Goal: Information Seeking & Learning: Learn about a topic

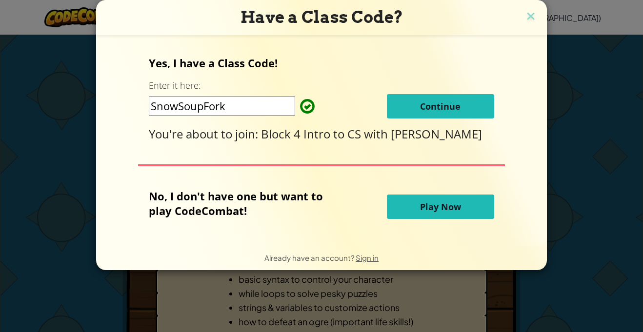
click at [435, 112] on span "Continue" at bounding box center [440, 107] width 41 height 12
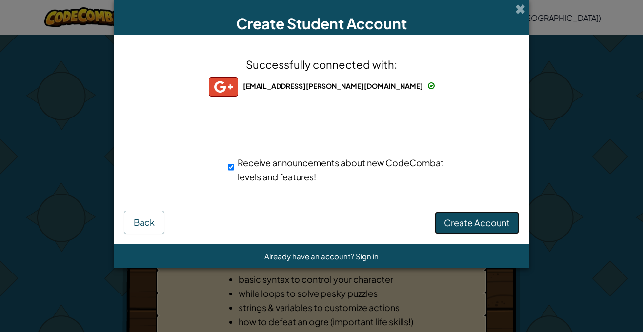
click at [471, 230] on button "Create Account" at bounding box center [477, 223] width 84 height 22
click at [443, 220] on button "Create Account" at bounding box center [477, 223] width 84 height 22
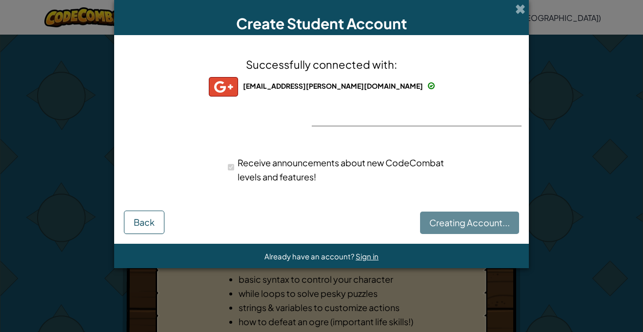
click at [443, 220] on div "Creating Account... Back" at bounding box center [321, 221] width 395 height 26
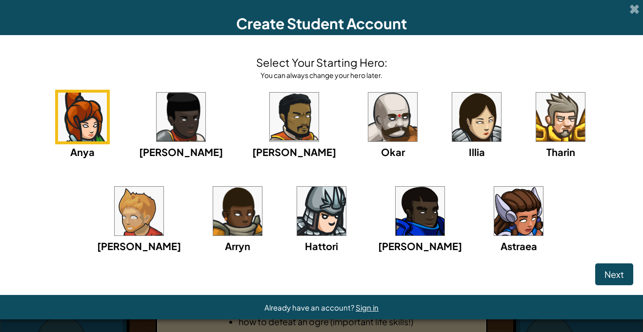
click at [369, 125] on img at bounding box center [393, 117] width 49 height 49
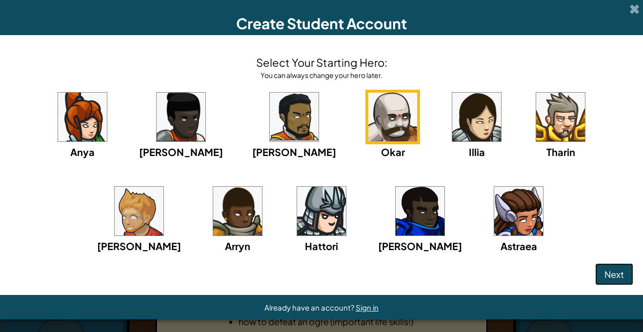
click at [601, 283] on button "Next" at bounding box center [615, 275] width 38 height 22
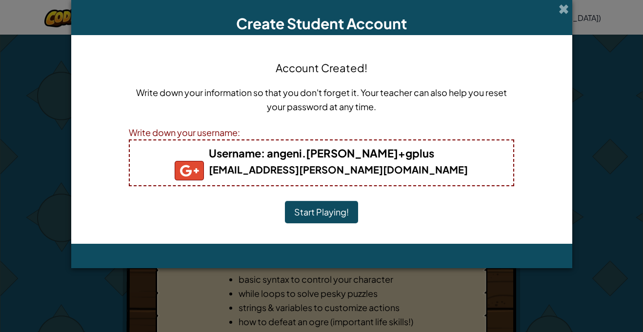
click at [327, 215] on button "Start Playing!" at bounding box center [321, 212] width 73 height 22
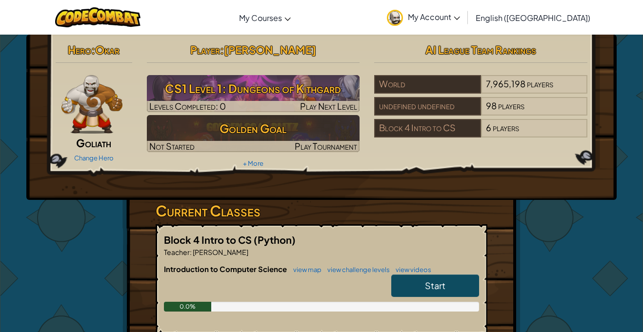
click at [96, 273] on div "Hero : [PERSON_NAME] Change Hero Player : [PERSON_NAME] CS1 Level 1: Dungeons o…" at bounding box center [321, 256] width 571 height 442
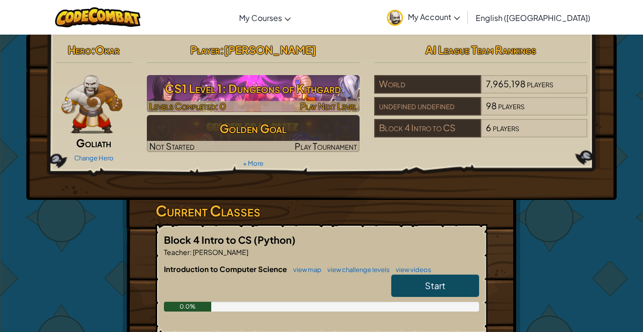
click at [170, 94] on h3 "CS1 Level 1: Dungeons of Kithgard" at bounding box center [253, 89] width 213 height 22
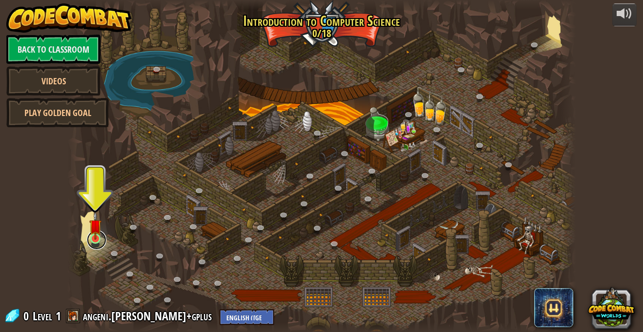
click at [102, 246] on link at bounding box center [97, 240] width 20 height 20
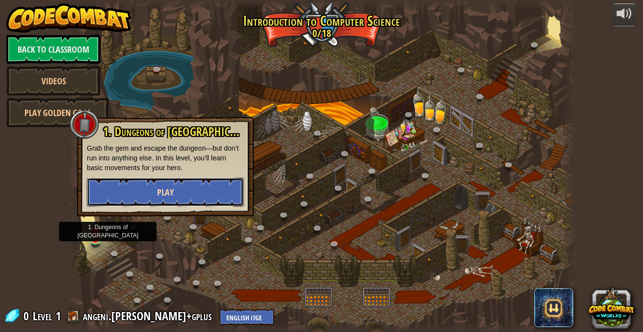
click at [115, 197] on button "Play" at bounding box center [165, 192] width 157 height 29
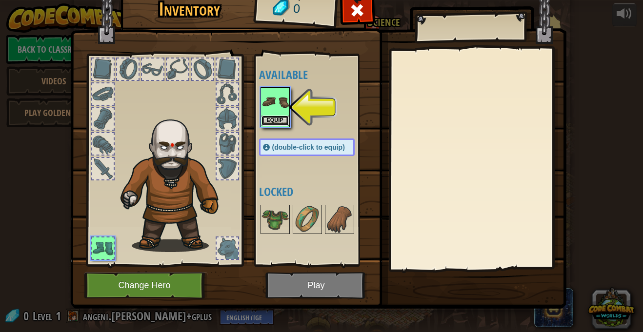
click at [281, 117] on button "Equip" at bounding box center [275, 121] width 27 height 10
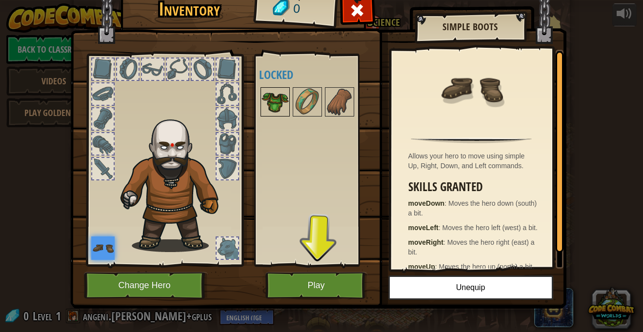
click at [281, 110] on img at bounding box center [275, 101] width 27 height 27
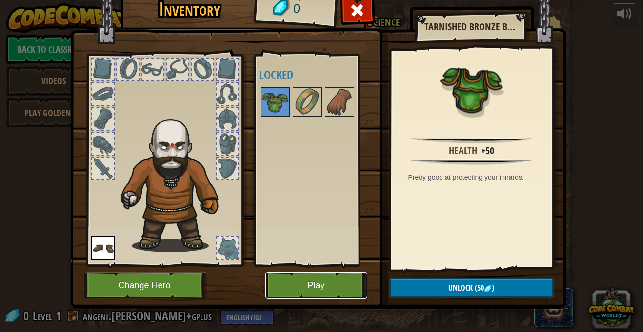
click at [331, 287] on button "Play" at bounding box center [317, 285] width 102 height 27
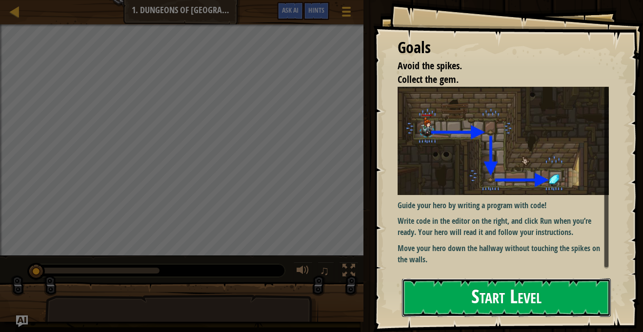
click at [525, 295] on button "Start Level" at bounding box center [506, 298] width 209 height 39
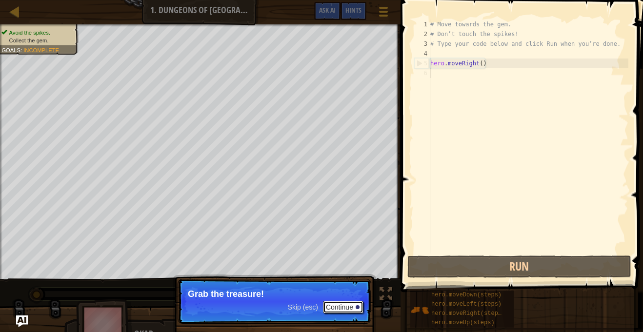
click at [347, 314] on button "Continue" at bounding box center [343, 307] width 41 height 13
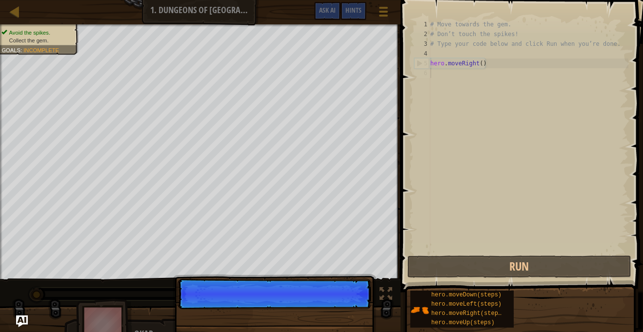
scroll to position [4, 0]
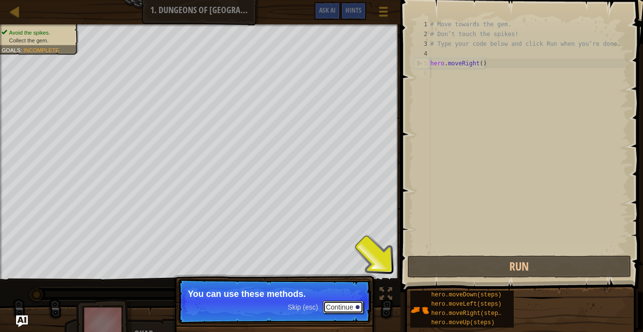
click at [353, 306] on button "Continue" at bounding box center [343, 307] width 41 height 13
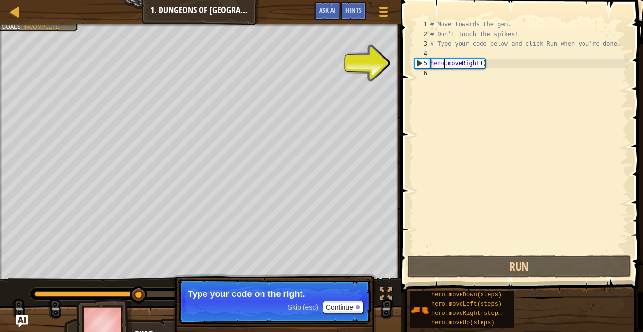
click at [445, 65] on div "# Move towards the gem. # Don’t touch the spikes! # Type your code below and cl…" at bounding box center [529, 147] width 200 height 254
click at [428, 62] on div "5" at bounding box center [423, 64] width 16 height 10
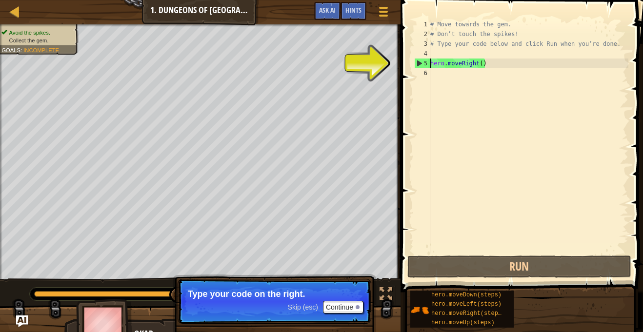
click at [421, 63] on div "5" at bounding box center [423, 64] width 16 height 10
type textarea "hero.moveRight()"
click at [338, 304] on button "Continue" at bounding box center [343, 307] width 41 height 13
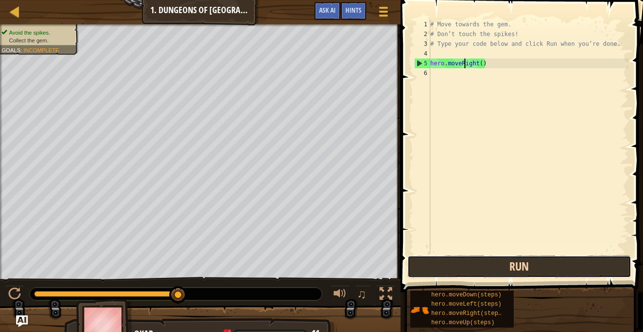
click at [480, 276] on button "Run" at bounding box center [520, 267] width 224 height 22
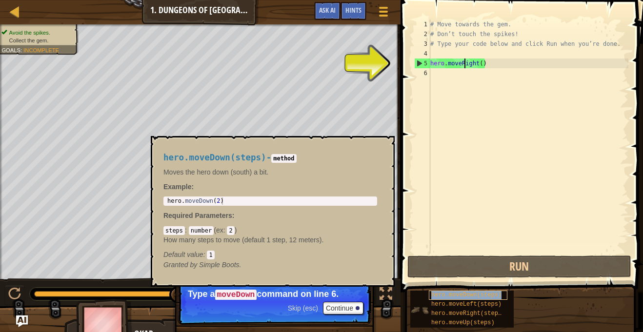
click at [476, 294] on span "hero.moveDown(steps)" at bounding box center [467, 295] width 70 height 7
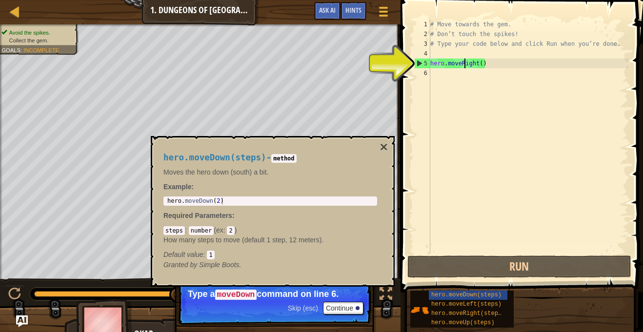
click at [296, 158] on code "method" at bounding box center [283, 158] width 25 height 9
click at [474, 64] on div "# Move towards the gem. # Don’t touch the spikes! # Type your code below and cl…" at bounding box center [529, 147] width 200 height 254
click at [477, 63] on div "# Move towards the gem. # Don’t touch the spikes! # Type your code below and cl…" at bounding box center [529, 147] width 200 height 254
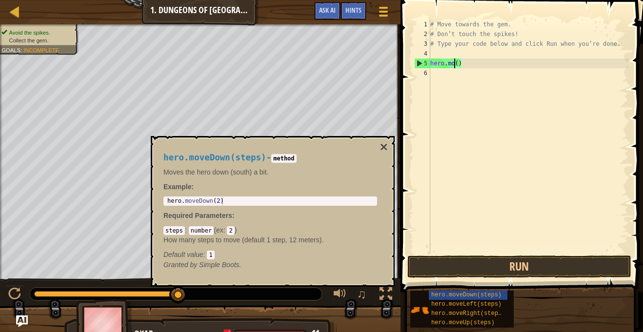
type textarea "hero.m()"
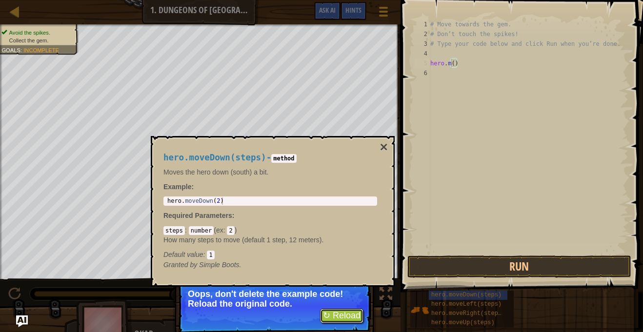
click at [340, 315] on button "↻ Reload" at bounding box center [341, 316] width 43 height 15
click at [339, 316] on button "↻ Reload" at bounding box center [341, 316] width 43 height 15
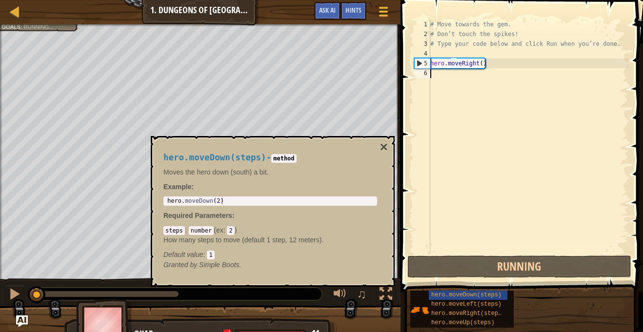
click at [340, 318] on div at bounding box center [200, 330] width 401 height 49
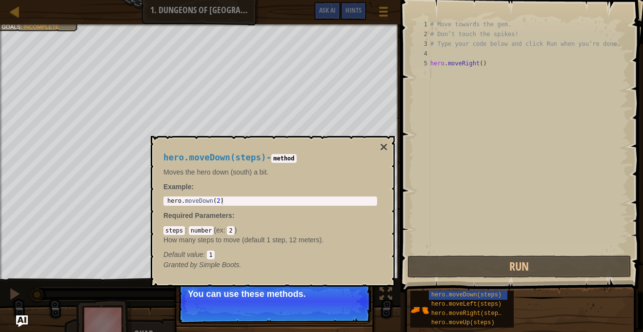
click at [517, 72] on div "# Move towards the gem. # Don’t touch the spikes! # Type your code below and cl…" at bounding box center [529, 147] width 200 height 254
click at [462, 87] on div "# Move towards the gem. # Don’t touch the spikes! # Type your code below and cl…" at bounding box center [529, 147] width 200 height 254
click at [438, 72] on div "# Move towards the gem. # Don’t touch the spikes! # Type your code below and cl…" at bounding box center [529, 147] width 200 height 254
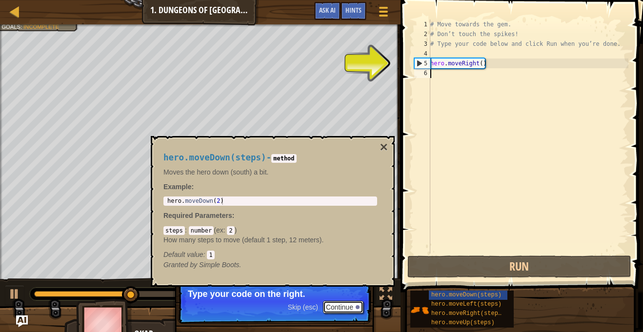
click at [347, 308] on button "Continue" at bounding box center [343, 307] width 41 height 13
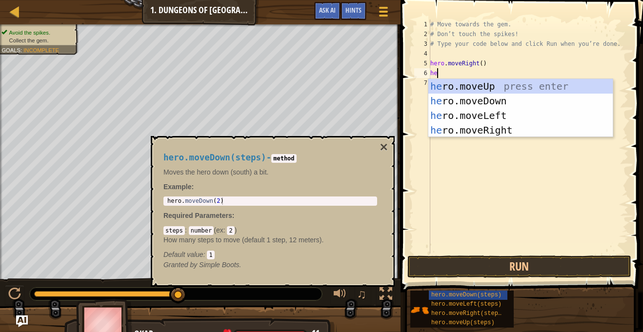
type textarea "her"
click at [527, 96] on div "her o.moveUp press enter her o.moveDown press enter her o.moveLeft press enter …" at bounding box center [521, 123] width 185 height 88
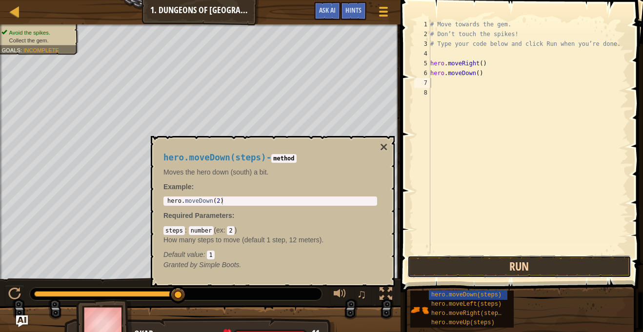
click at [546, 274] on button "Run" at bounding box center [520, 267] width 224 height 22
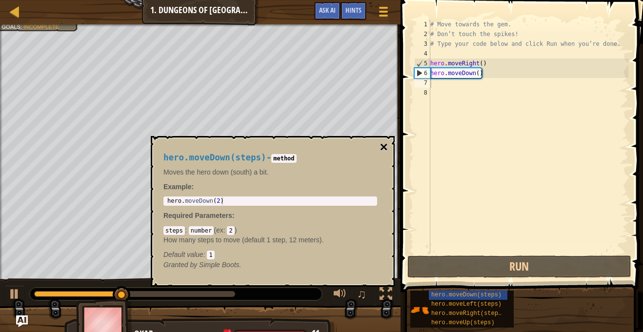
click at [384, 146] on button "×" at bounding box center [384, 148] width 8 height 14
